Goal: Transaction & Acquisition: Purchase product/service

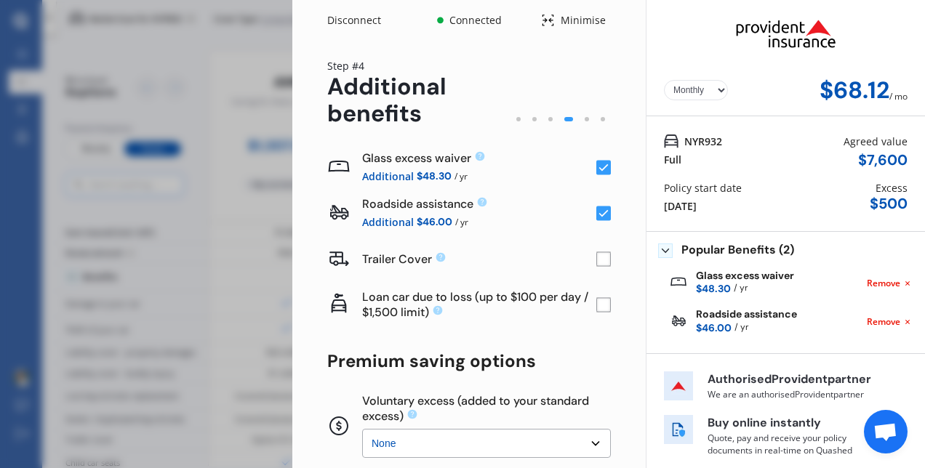
select select "Monthly"
click at [349, 22] on div "Disconnect" at bounding box center [362, 20] width 70 height 15
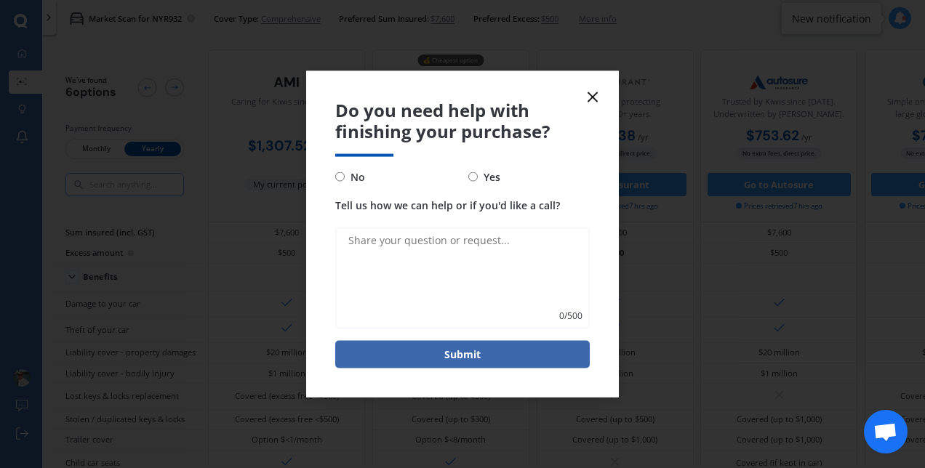
click at [590, 102] on icon at bounding box center [592, 97] width 17 height 17
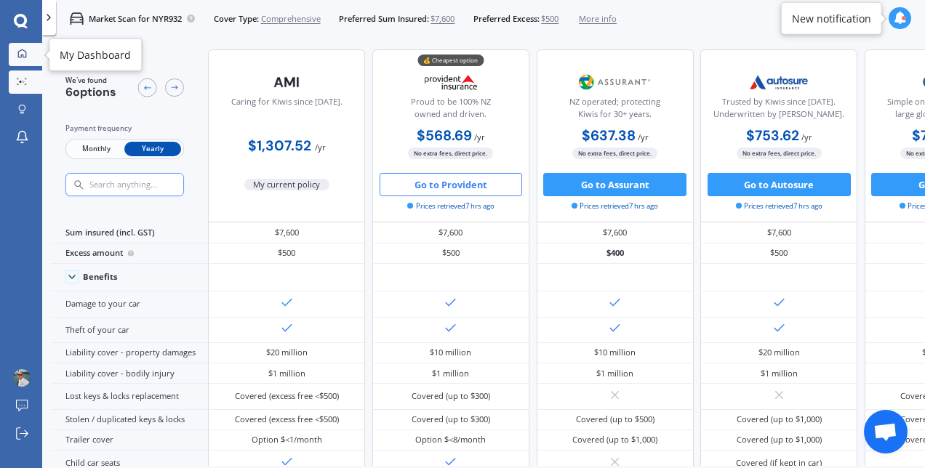
click at [16, 46] on link "My Dashboard" at bounding box center [25, 54] width 33 height 23
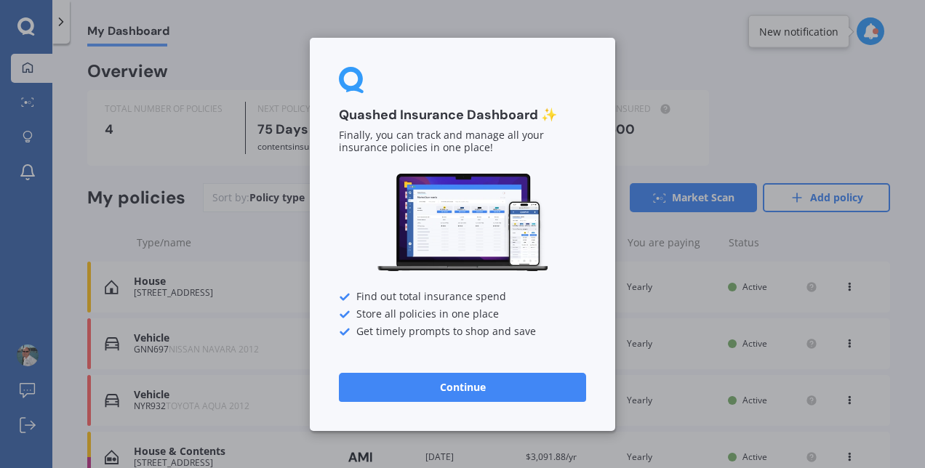
click at [470, 379] on button "Continue" at bounding box center [462, 386] width 247 height 29
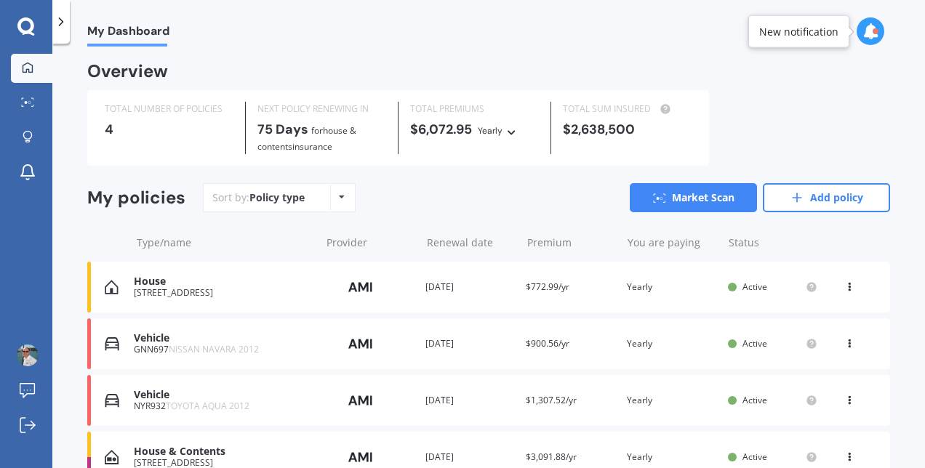
click at [470, 379] on div "Vehicle NYR932 TOYOTA AQUA 2012 Provider Renewal date [DATE] Premium $1,307.52/…" at bounding box center [488, 400] width 803 height 51
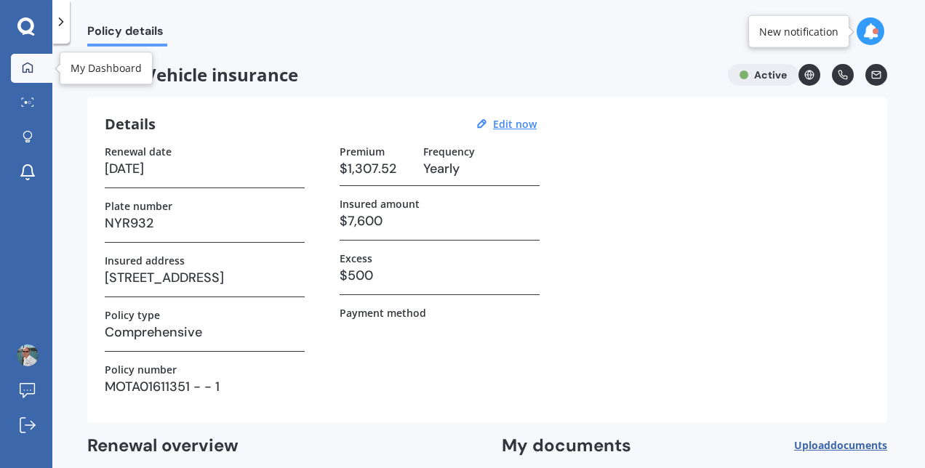
click at [32, 74] on div at bounding box center [28, 68] width 22 height 13
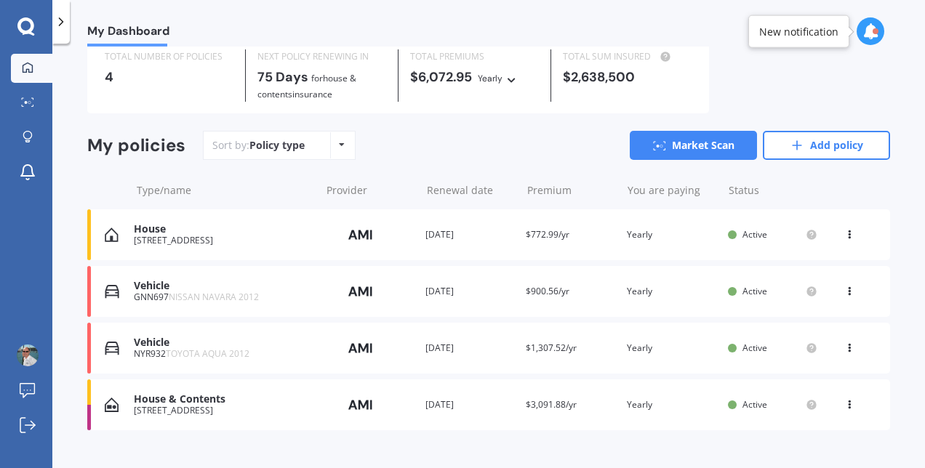
scroll to position [74, 0]
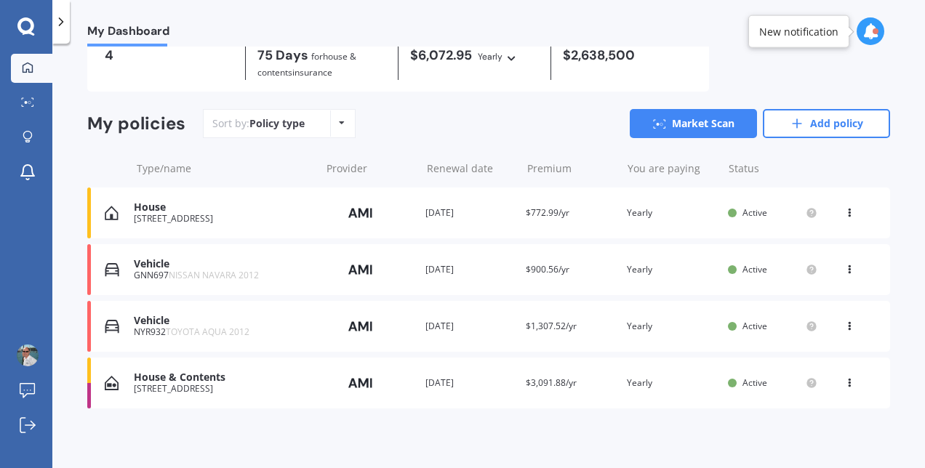
click at [835, 382] on div "View option View policy Delete" at bounding box center [851, 383] width 44 height 15
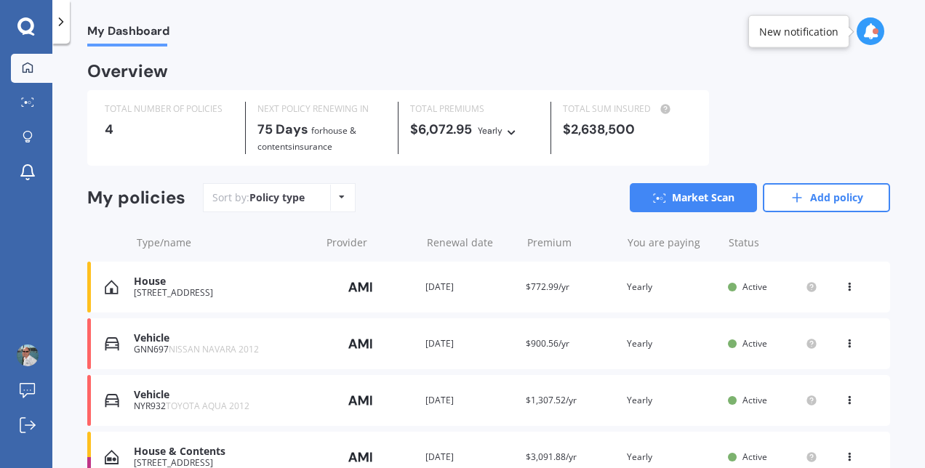
scroll to position [74, 0]
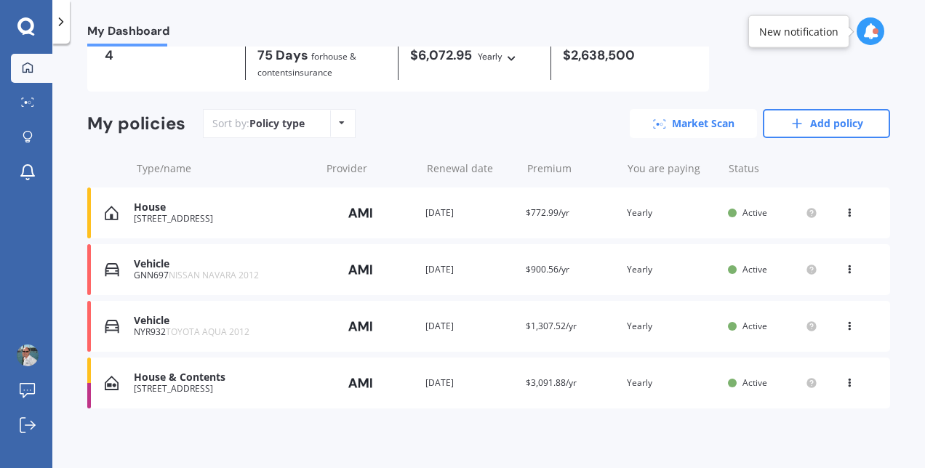
click at [683, 127] on link "Market Scan" at bounding box center [693, 123] width 127 height 29
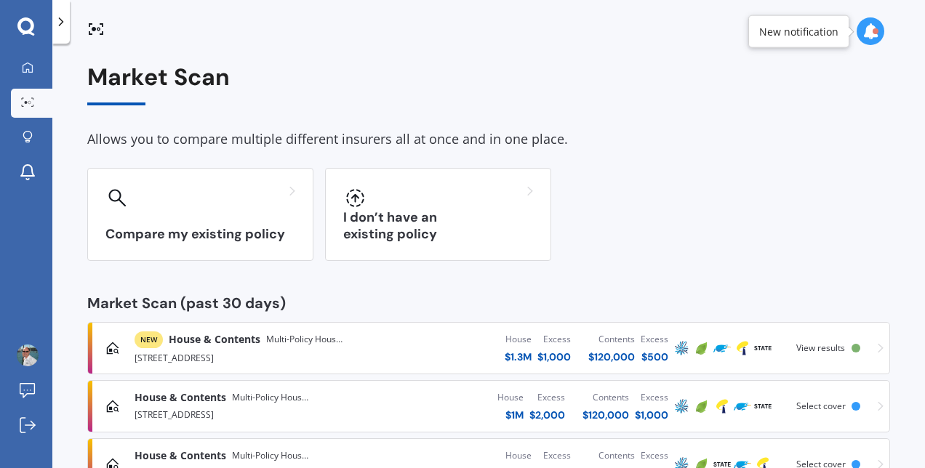
scroll to position [171, 0]
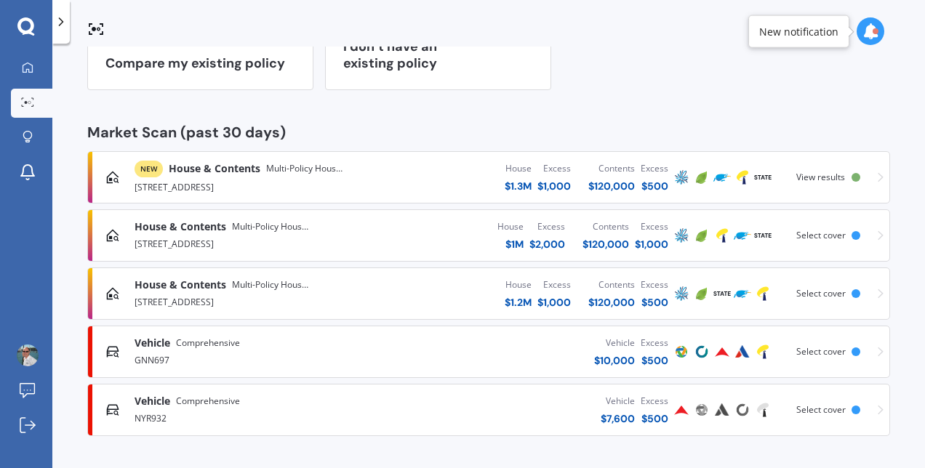
click at [826, 175] on span "View results" at bounding box center [820, 177] width 49 height 12
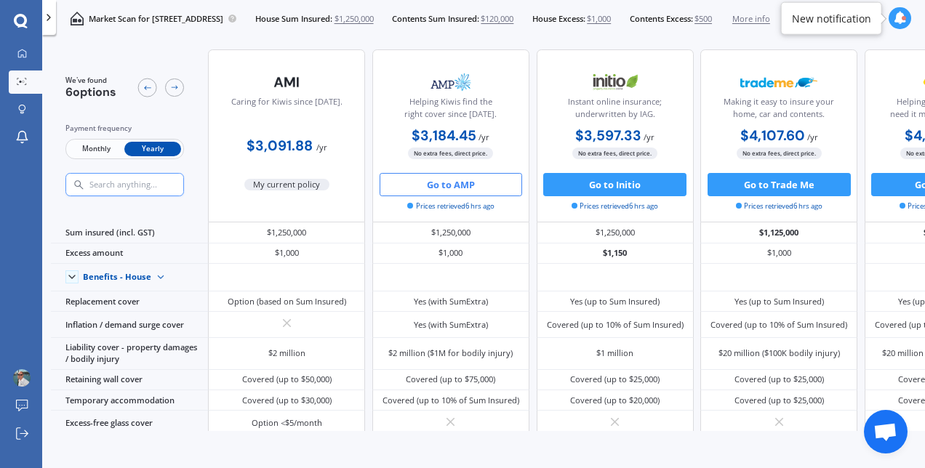
click at [470, 183] on button "Go to AMP" at bounding box center [450, 184] width 143 height 23
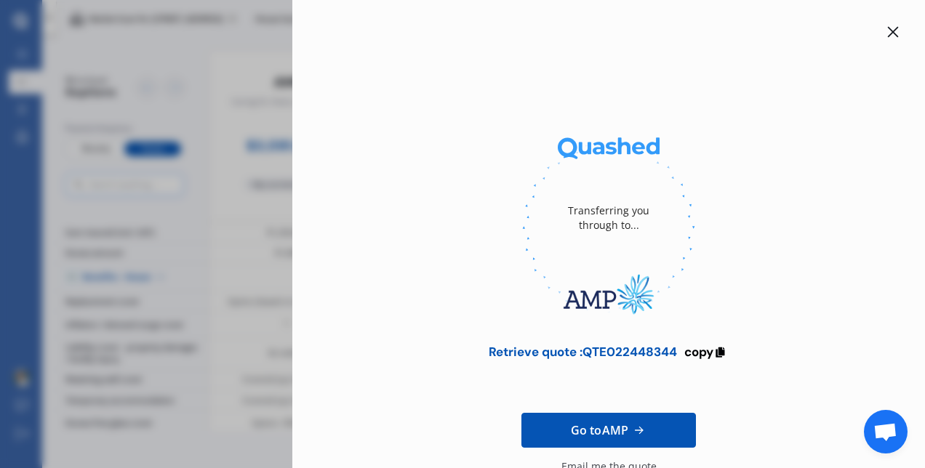
click at [887, 35] on icon at bounding box center [893, 32] width 12 height 12
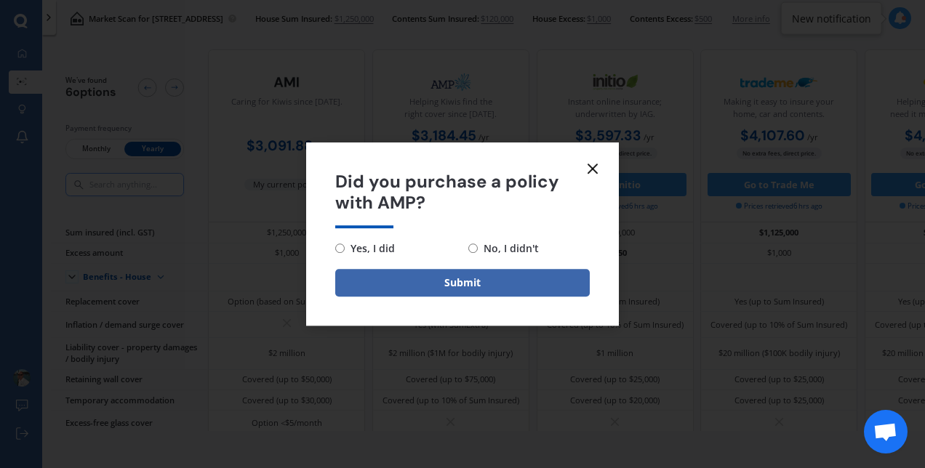
click at [493, 248] on span "No, I didn't" at bounding box center [508, 248] width 61 height 17
click at [478, 248] on input "No, I didn't" at bounding box center [472, 248] width 9 height 9
radio input "true"
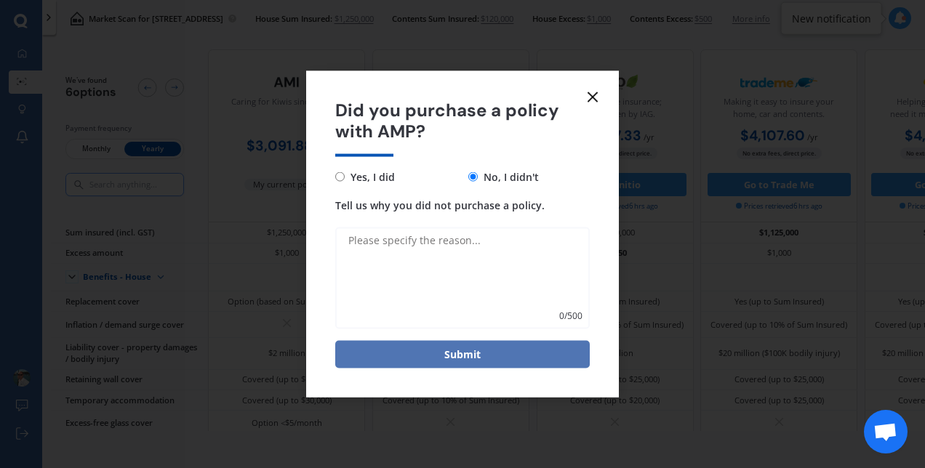
click at [470, 353] on button "Submit" at bounding box center [462, 354] width 254 height 28
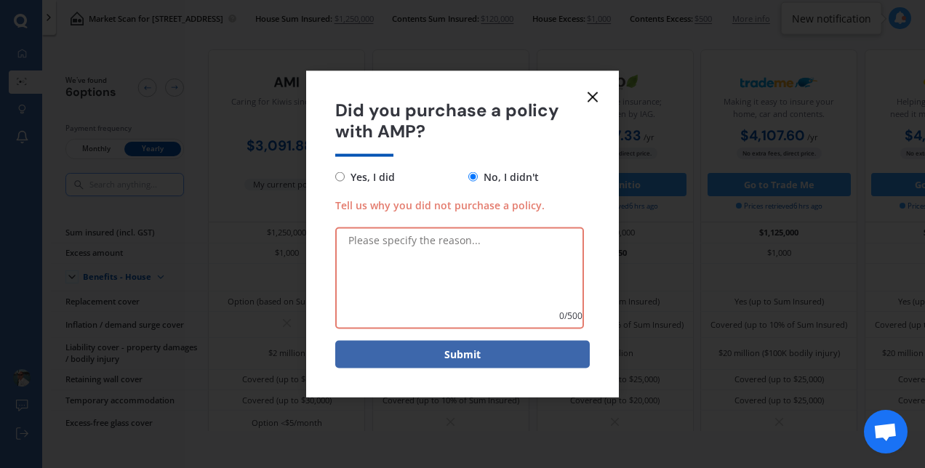
click at [600, 105] on icon at bounding box center [592, 97] width 17 height 17
